Goal: Navigation & Orientation: Find specific page/section

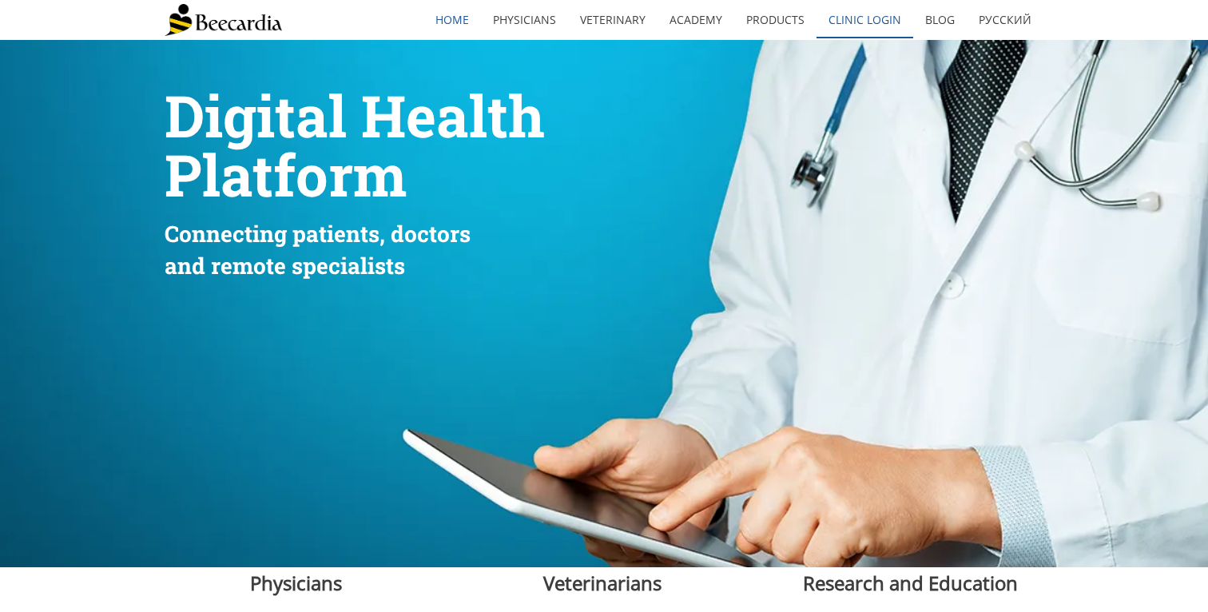
click at [853, 34] on link "Clinic Login" at bounding box center [865, 20] width 97 height 37
